Goal: Find specific page/section: Find specific page/section

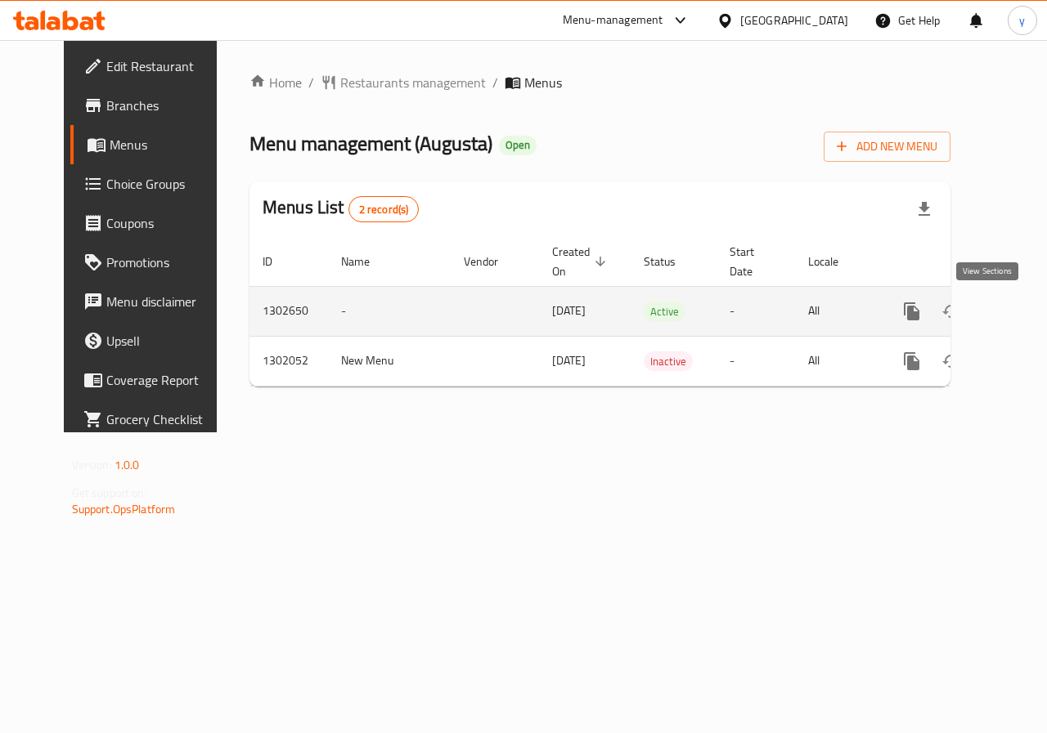
click at [1022, 311] on icon "enhanced table" at bounding box center [1029, 311] width 15 height 15
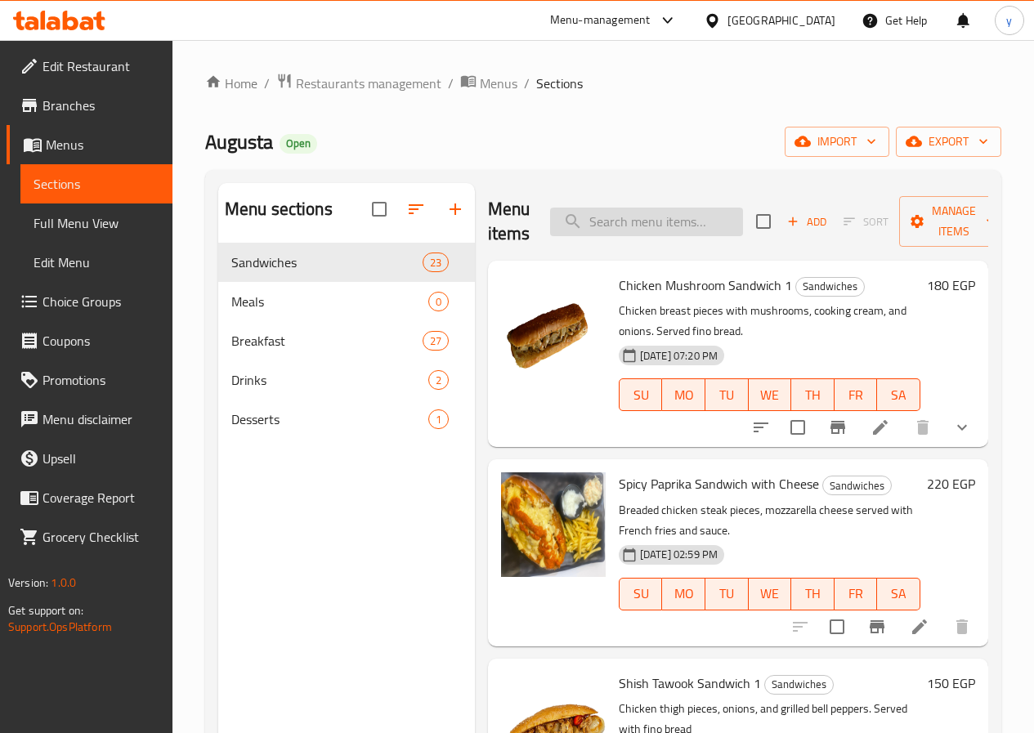
click at [652, 218] on input "search" at bounding box center [646, 222] width 193 height 29
paste input "ketchup"
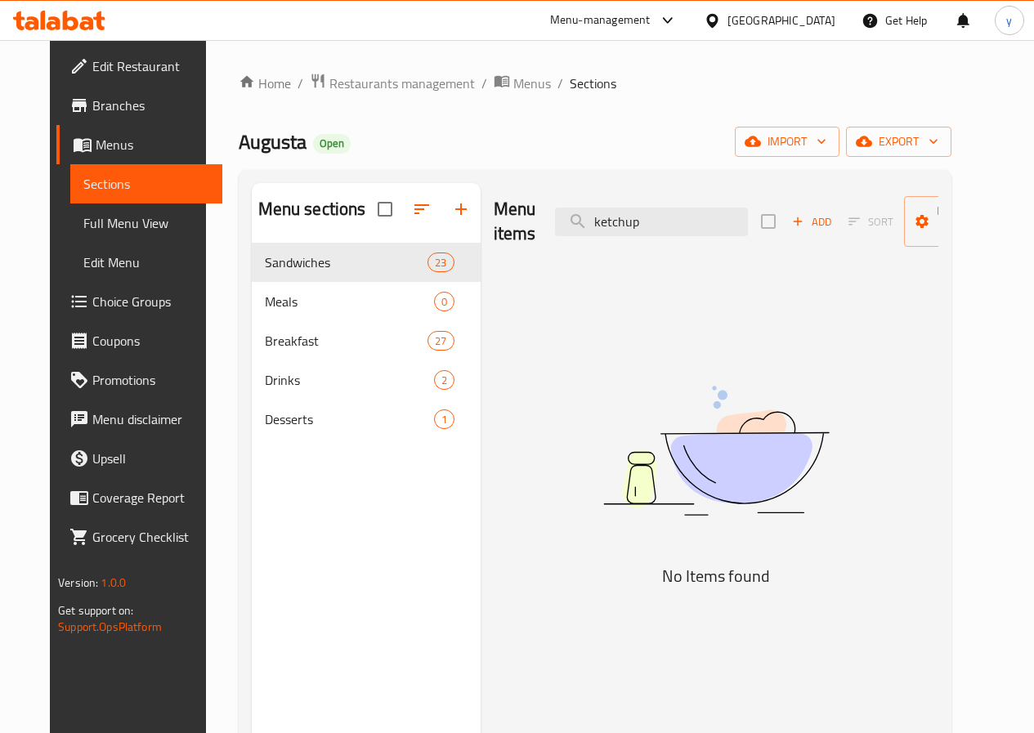
type input "ketchup"
click at [137, 295] on span "Choice Groups" at bounding box center [150, 302] width 117 height 20
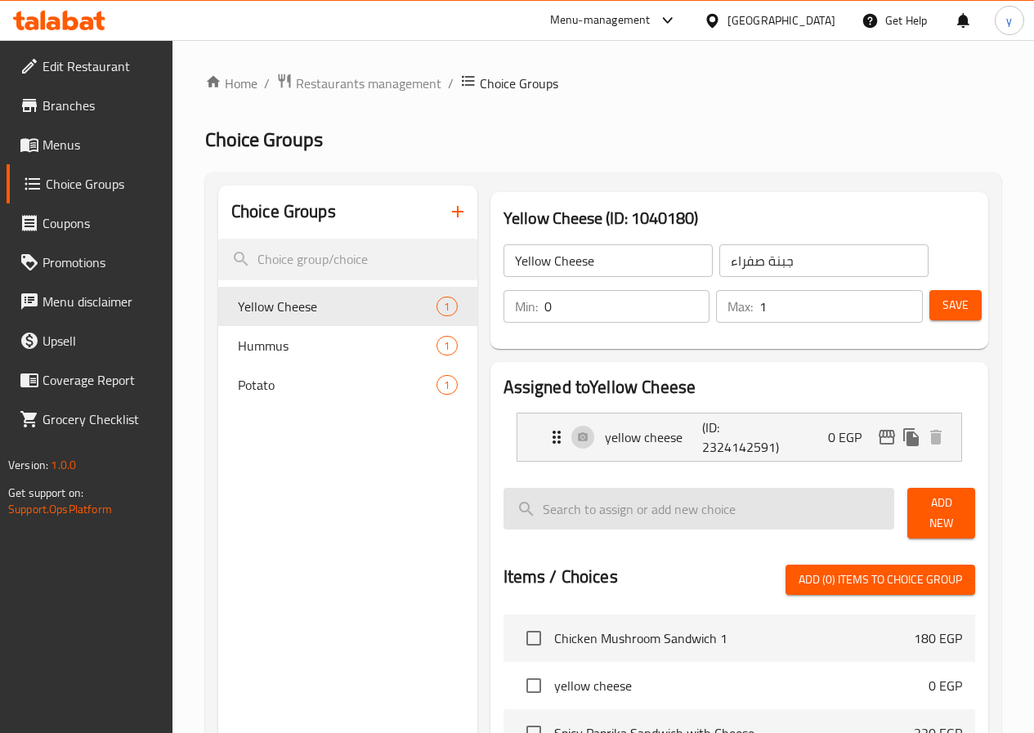
click at [536, 514] on input "search" at bounding box center [700, 509] width 392 height 42
paste input "ketchup"
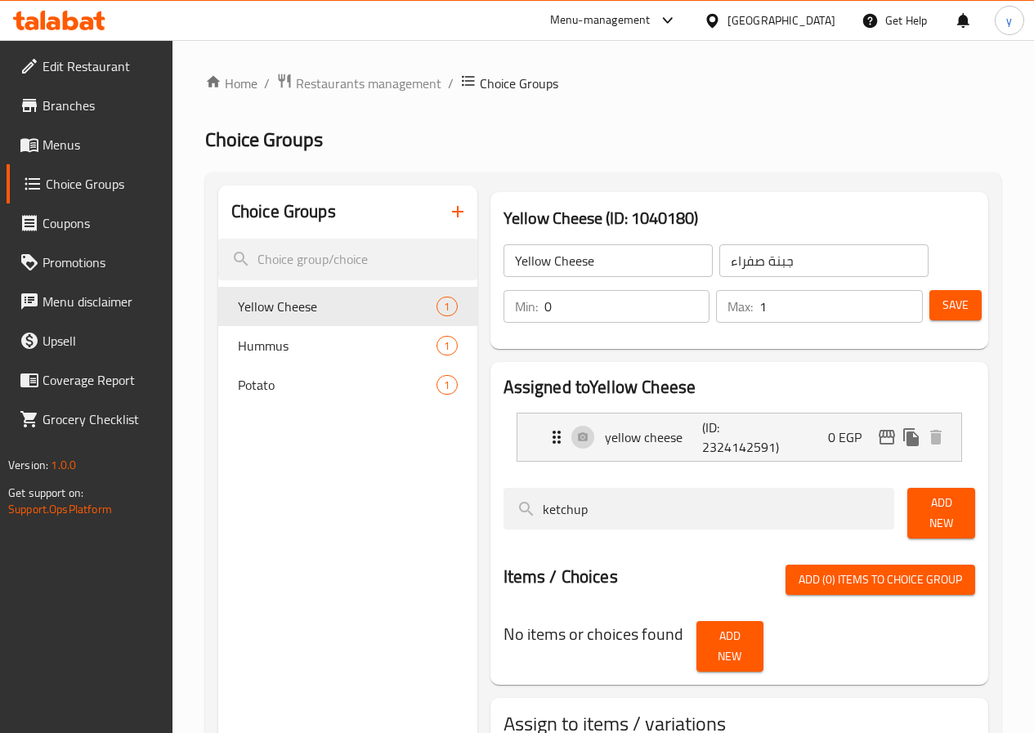
type input "ketchup"
